Goal: Task Accomplishment & Management: Understand process/instructions

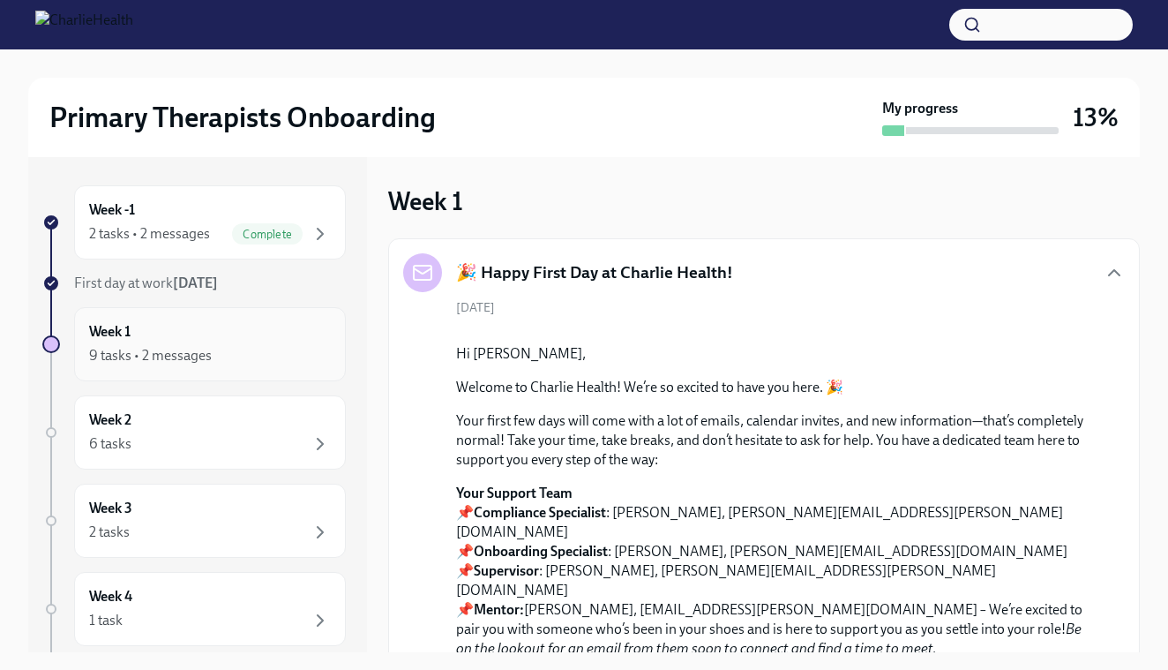
click at [111, 347] on div "9 tasks • 2 messages" at bounding box center [150, 355] width 123 height 19
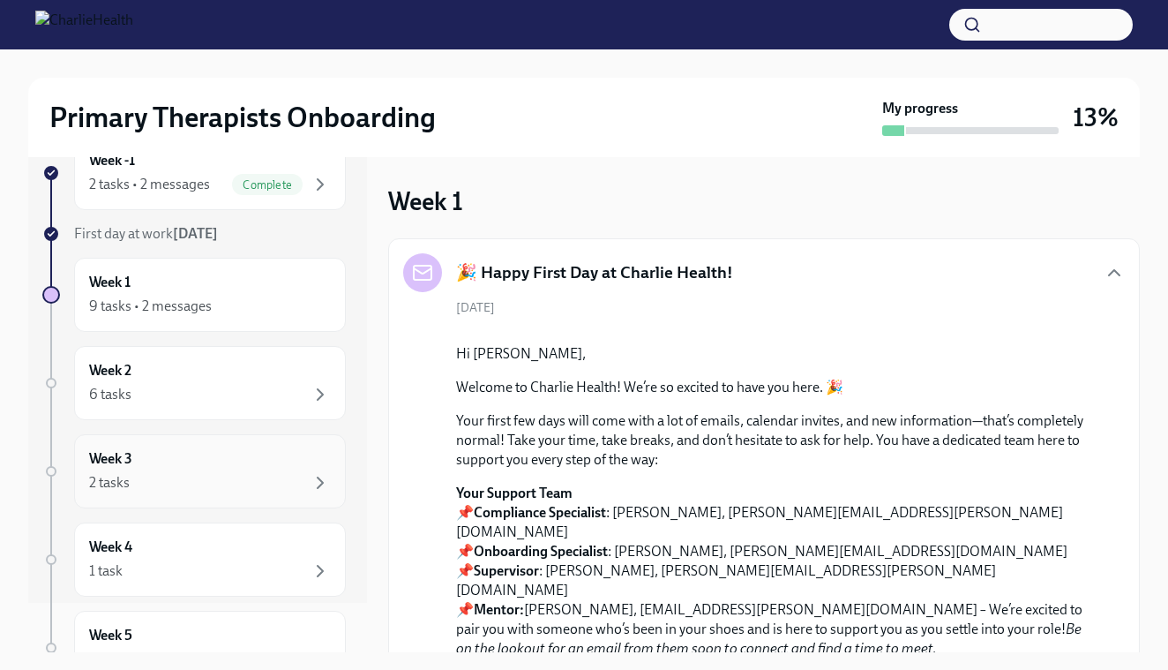
scroll to position [44, 0]
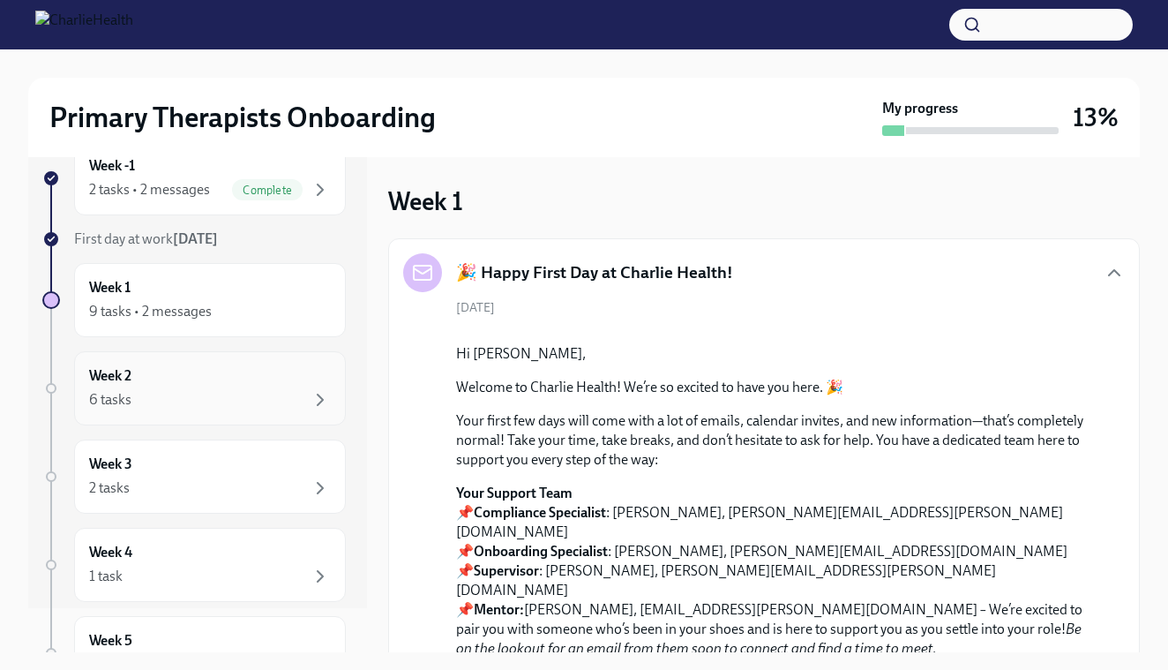
click at [140, 405] on div "6 tasks" at bounding box center [210, 399] width 242 height 21
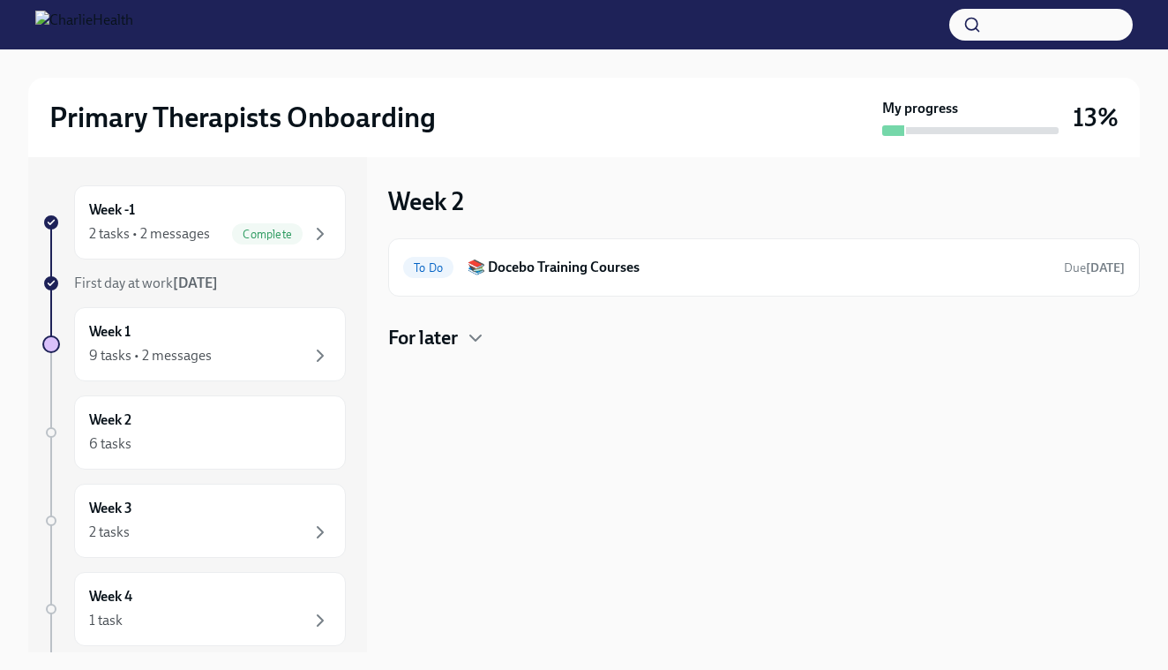
click at [405, 339] on h4 "For later" at bounding box center [423, 338] width 70 height 26
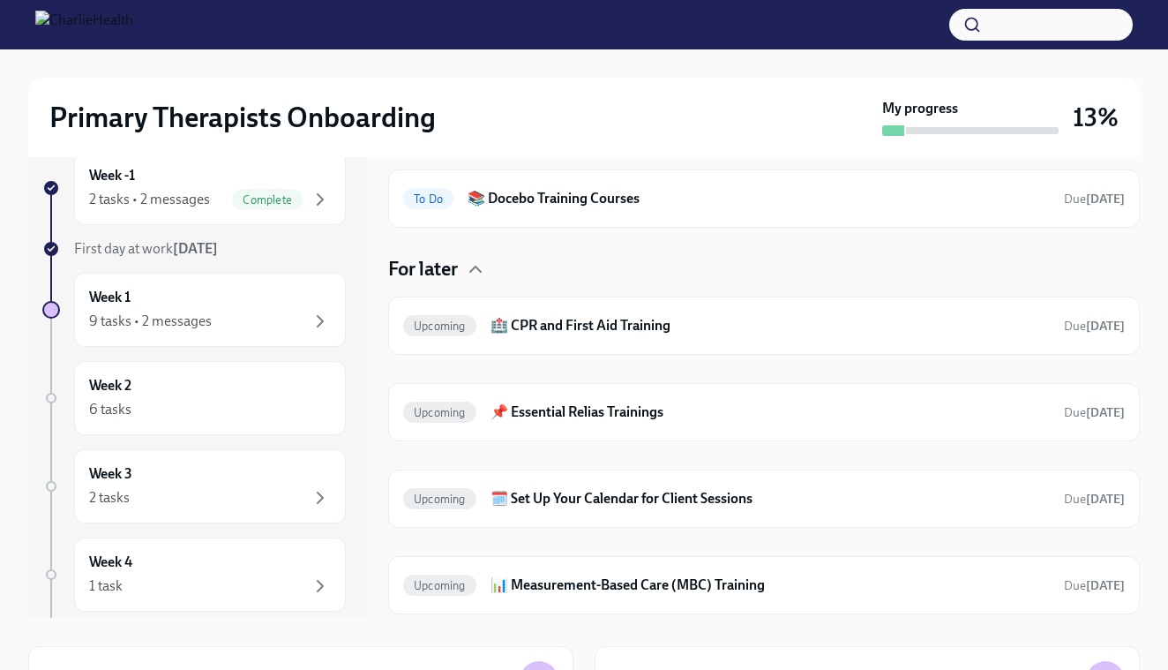
scroll to position [34, 0]
click at [552, 203] on h6 "📚 Docebo Training Courses" at bounding box center [759, 199] width 582 height 19
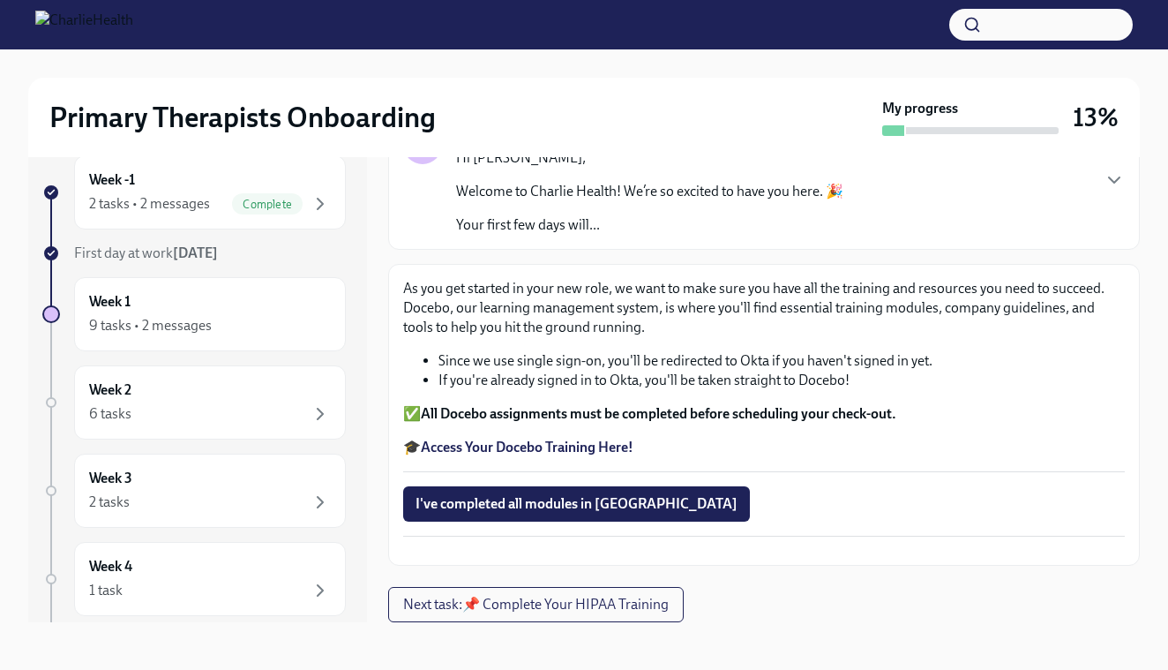
scroll to position [179, 0]
click at [677, 550] on button "Zoom image" at bounding box center [764, 550] width 722 height 0
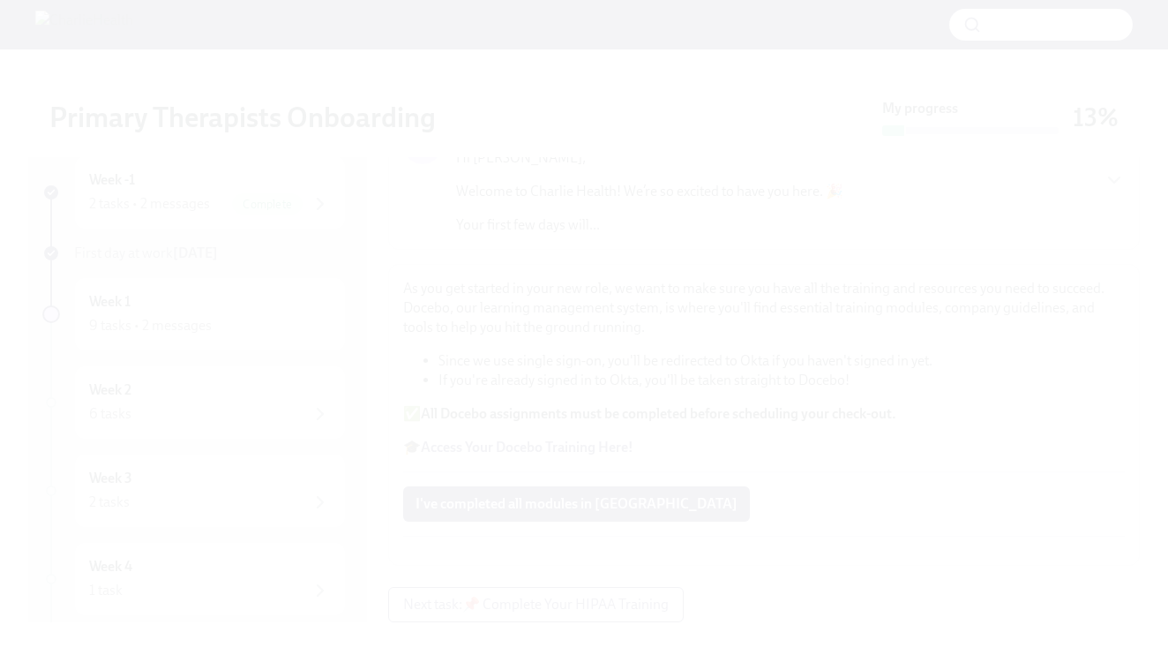
click at [700, 337] on button "Unzoom image" at bounding box center [584, 335] width 1168 height 670
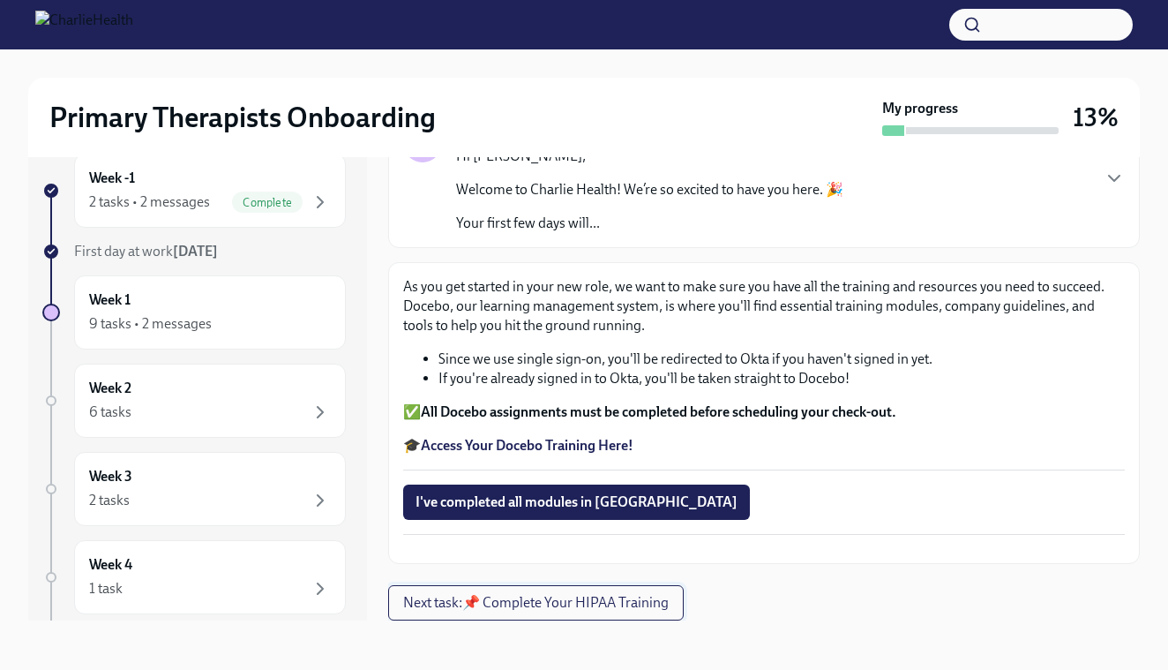
click at [555, 600] on span "Next task : 📌 Complete Your HIPAA Training" at bounding box center [536, 603] width 266 height 18
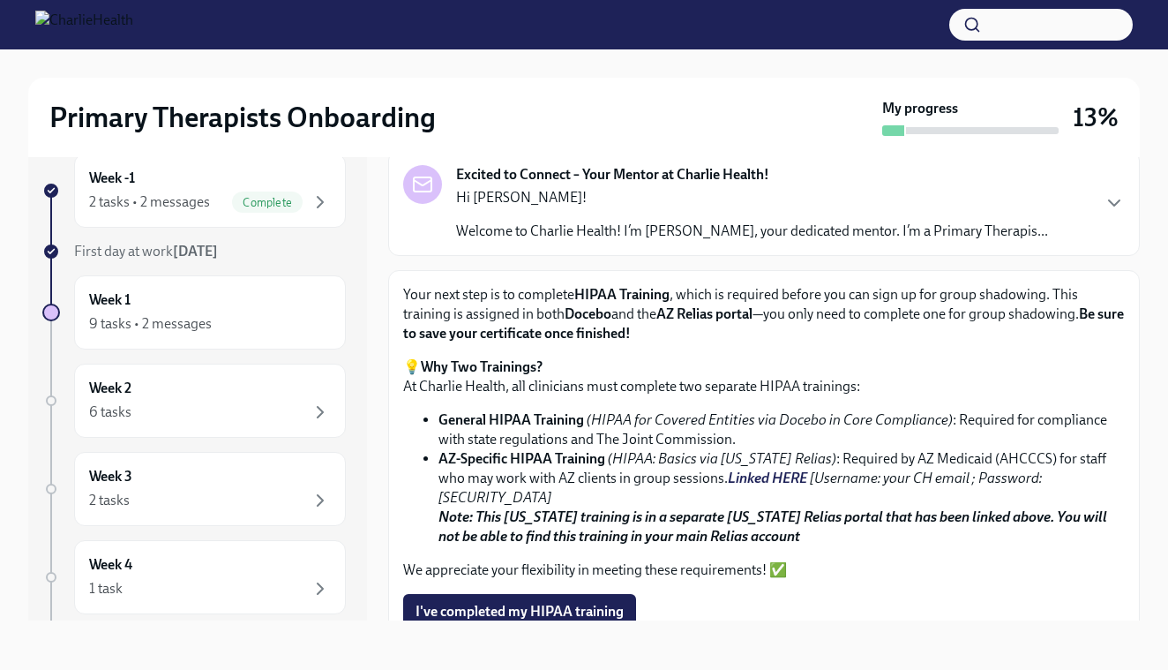
scroll to position [32, 0]
click at [1114, 198] on icon "button" at bounding box center [1114, 202] width 21 height 21
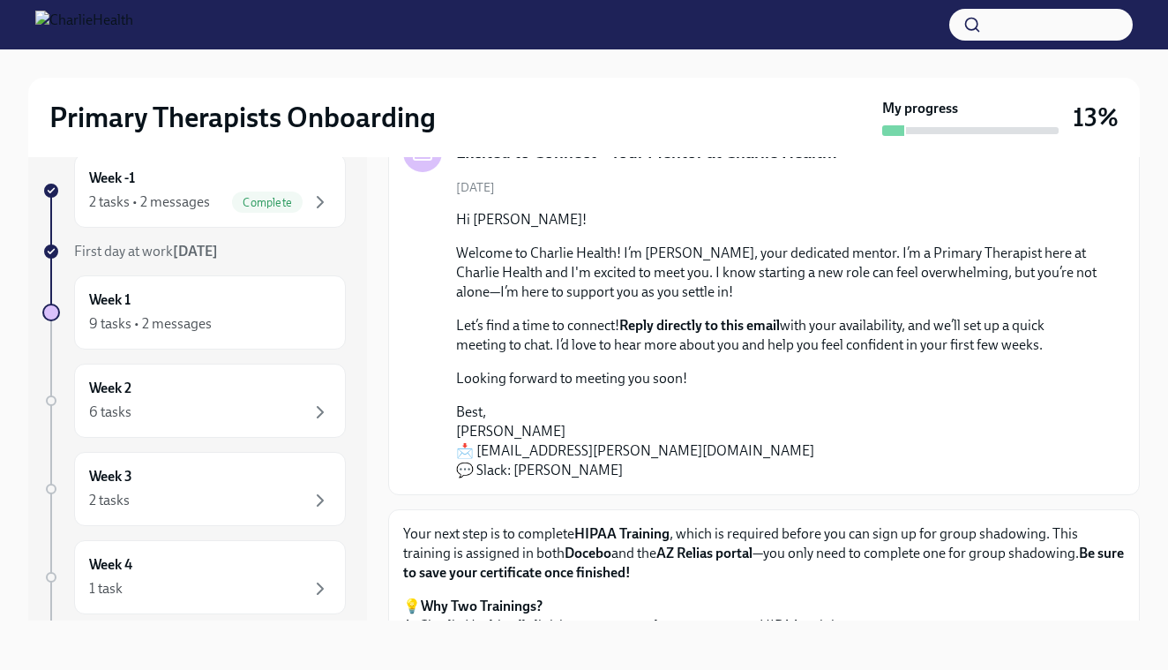
scroll to position [116, 0]
